Goal: Transaction & Acquisition: Purchase product/service

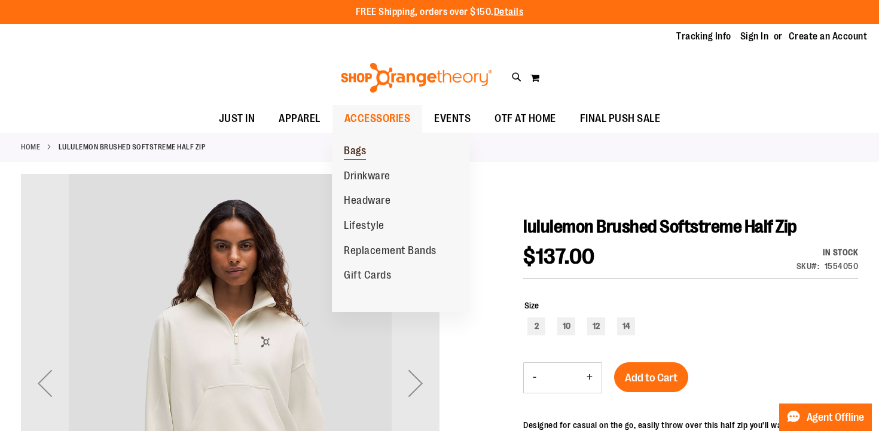
click at [363, 149] on span "Bags" at bounding box center [355, 152] width 22 height 15
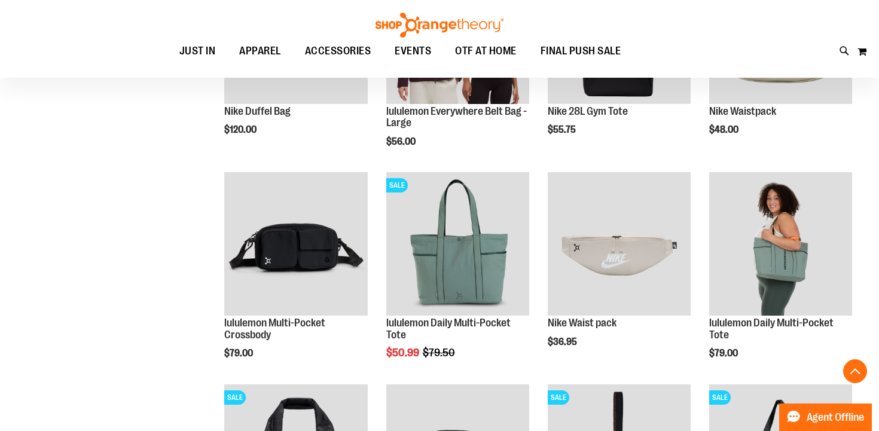
scroll to position [290, 0]
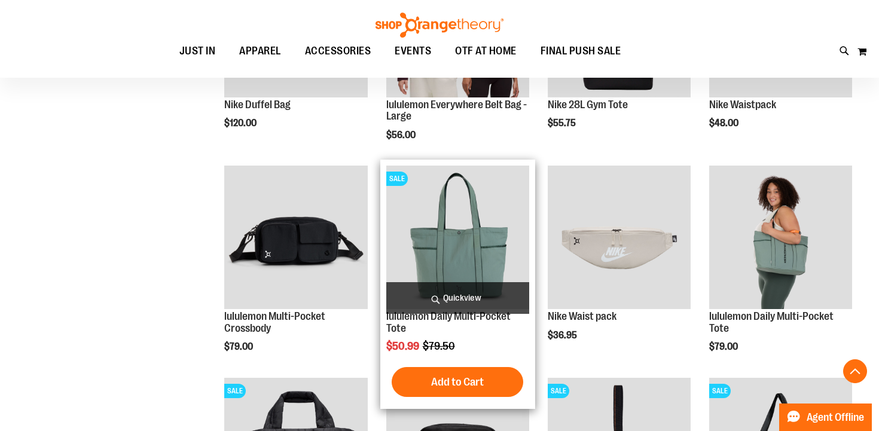
click at [438, 244] on img "product" at bounding box center [457, 237] width 143 height 143
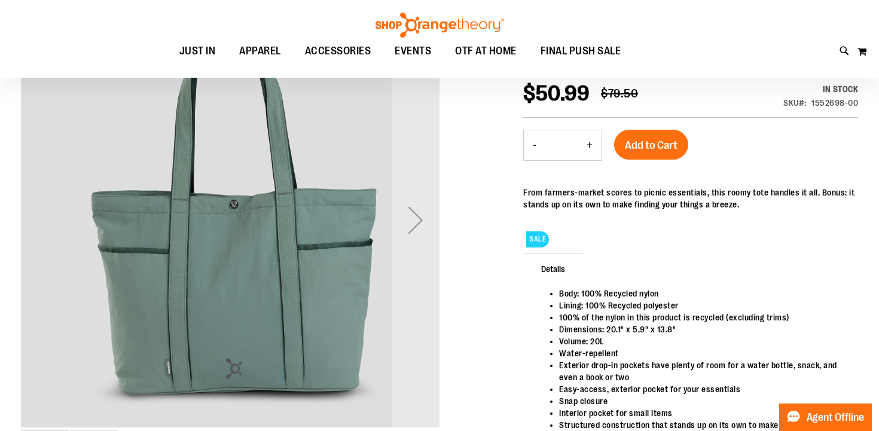
scroll to position [197, 0]
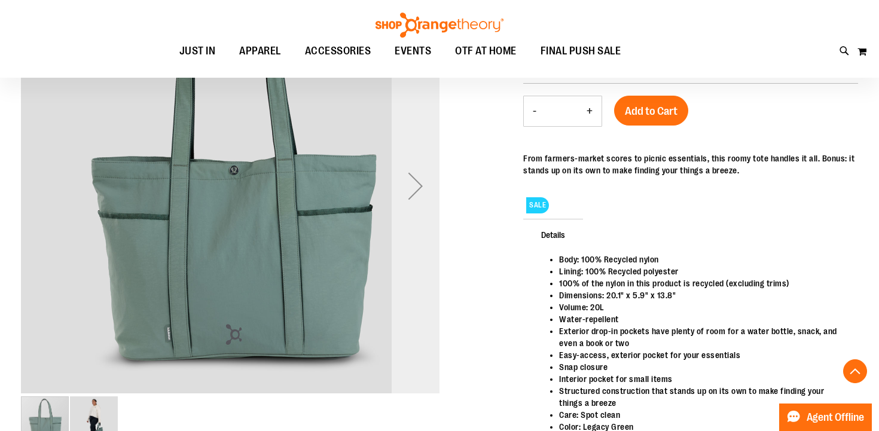
click at [417, 191] on div "Next" at bounding box center [416, 186] width 48 height 48
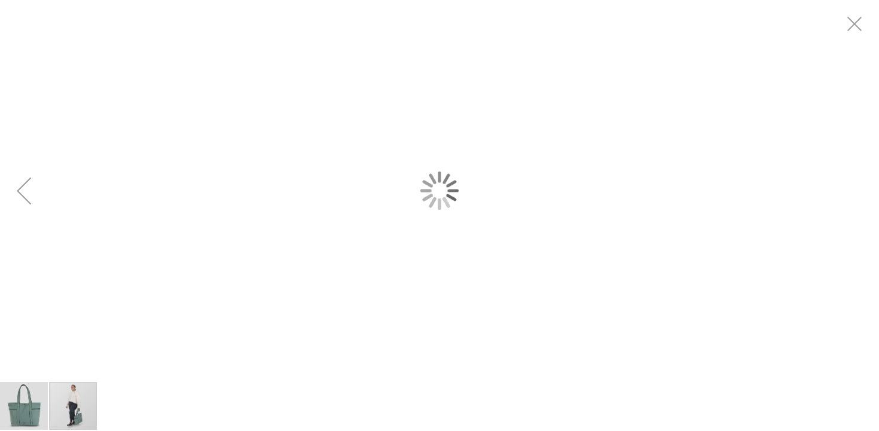
scroll to position [0, 0]
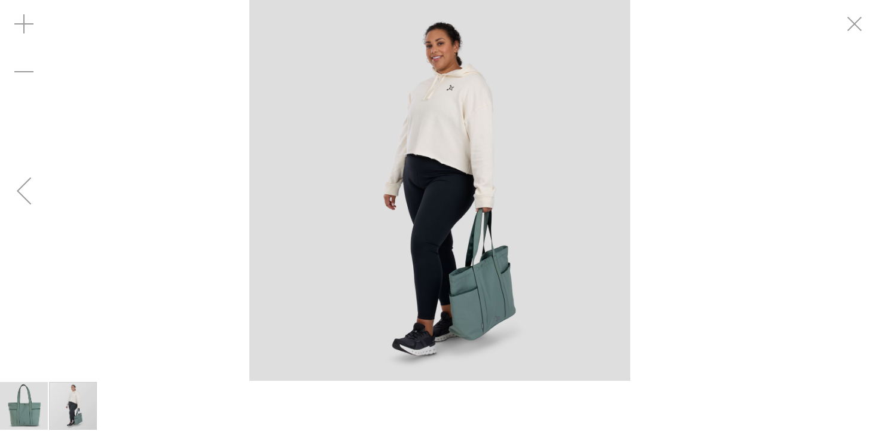
click at [839, 54] on div "carousel" at bounding box center [439, 190] width 879 height 381
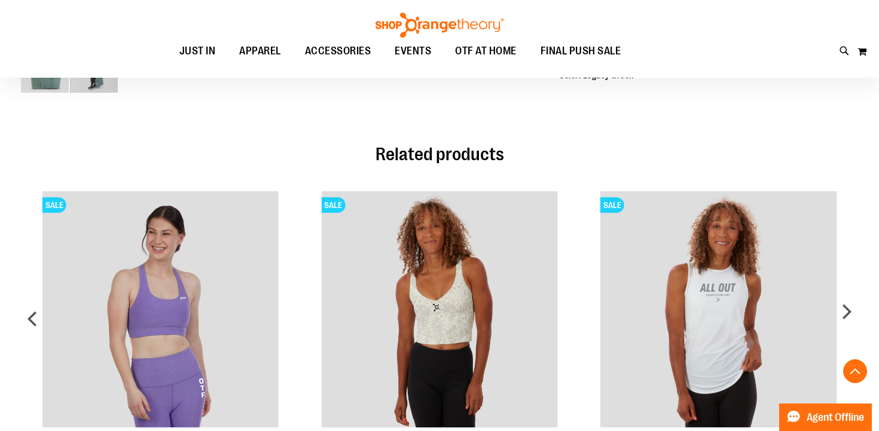
scroll to position [686, 0]
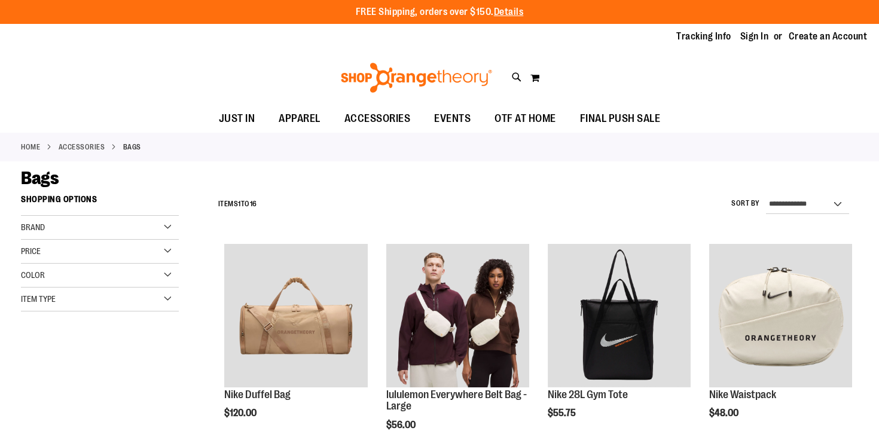
scroll to position [361, 0]
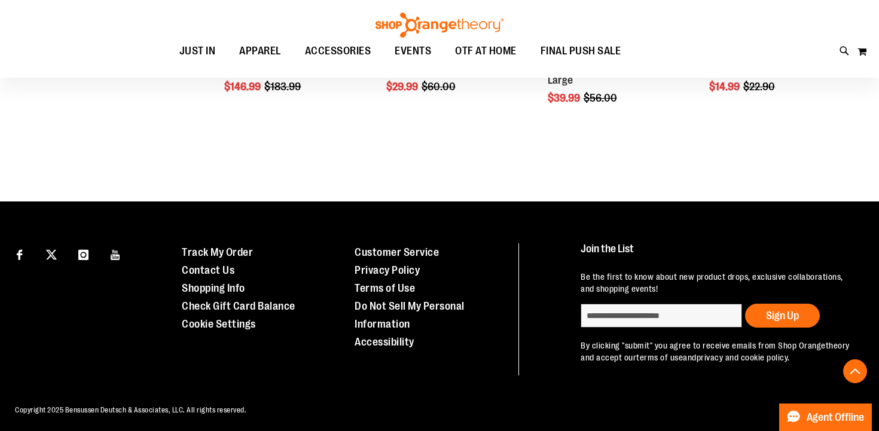
scroll to position [957, 0]
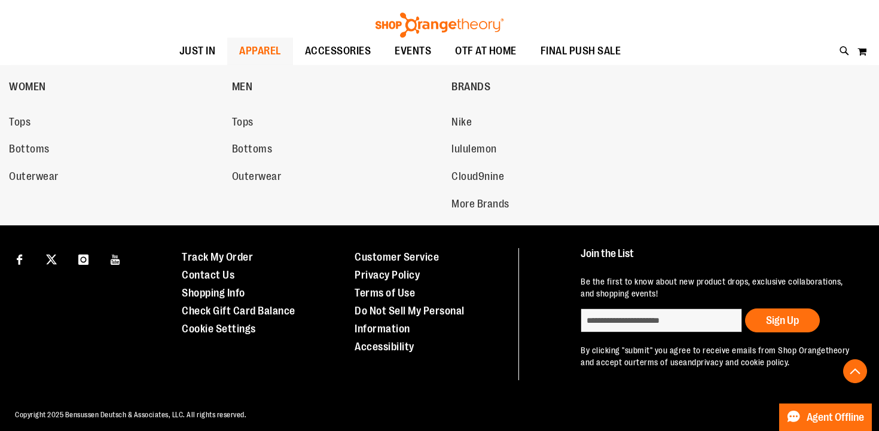
click at [266, 58] on span "APPAREL" at bounding box center [260, 51] width 42 height 27
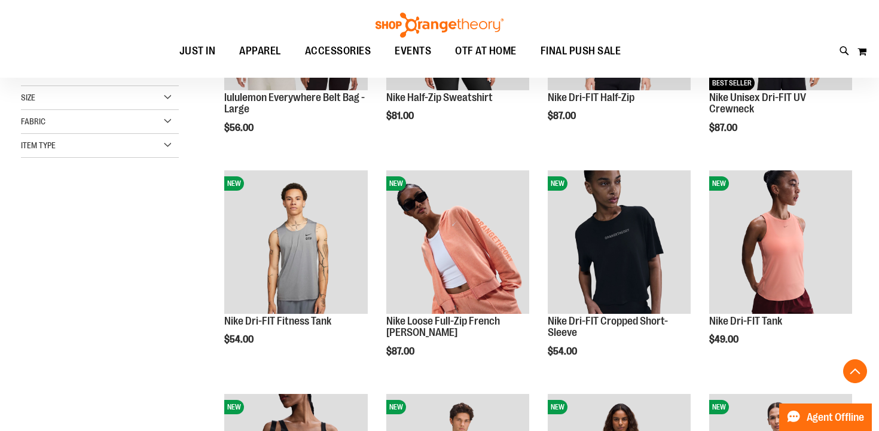
scroll to position [345, 0]
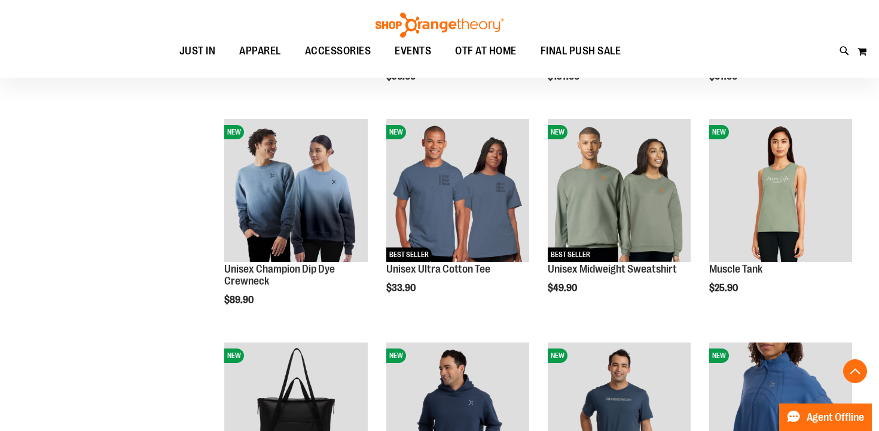
scroll to position [810, 0]
